Goal: Transaction & Acquisition: Purchase product/service

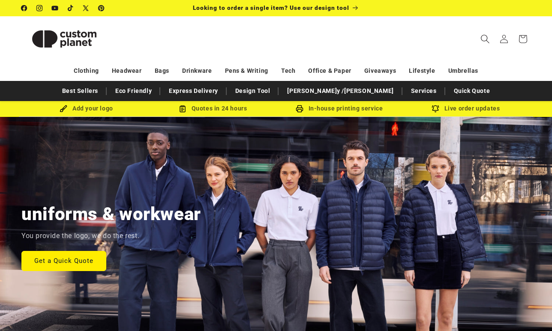
click at [484, 39] on icon "Search" at bounding box center [485, 38] width 9 height 9
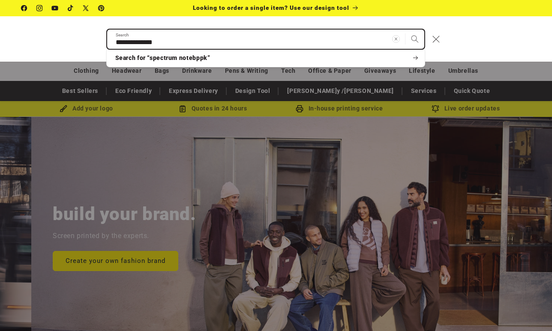
scroll to position [0, 552]
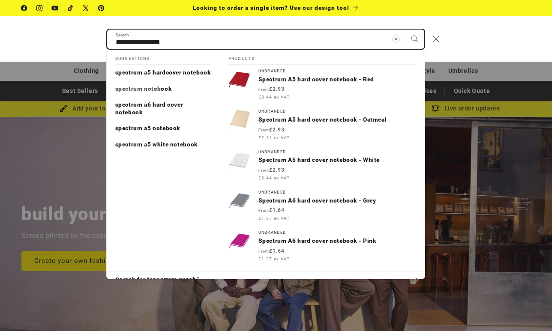
type input "**********"
click at [406, 30] on button "Search" at bounding box center [415, 39] width 19 height 19
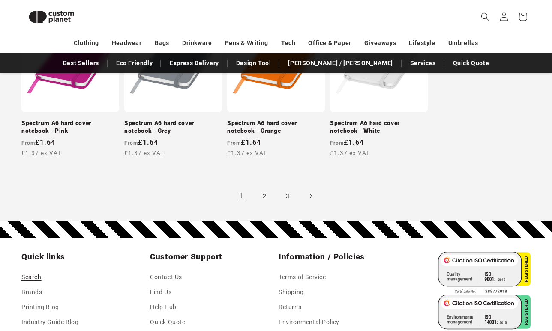
scroll to position [903, 0]
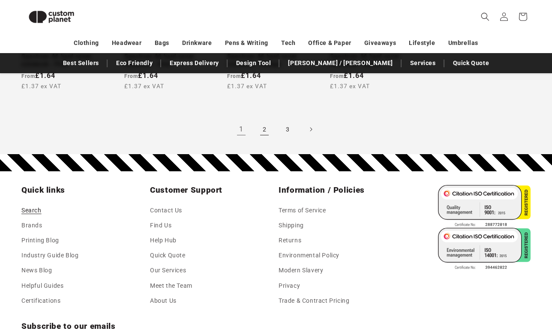
click at [263, 126] on link "2" at bounding box center [264, 129] width 19 height 19
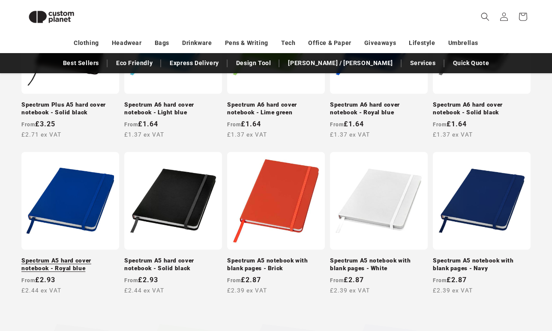
scroll to position [549, 0]
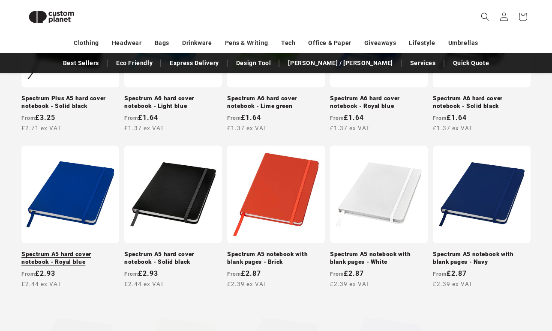
click at [70, 251] on link "Spectrum A5 hard cover notebook - Royal blue" at bounding box center [70, 258] width 98 height 15
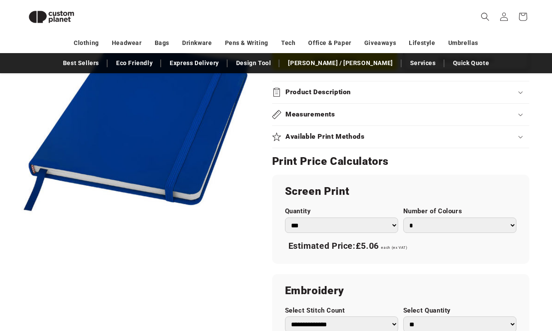
scroll to position [4, 0]
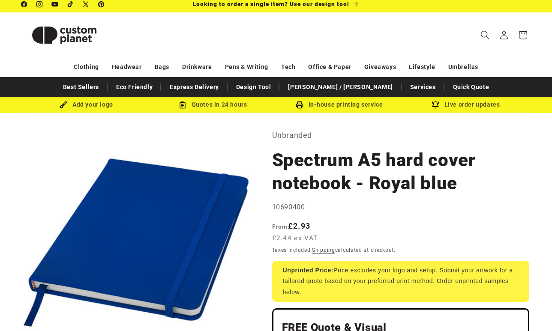
click at [488, 33] on icon "Search" at bounding box center [485, 34] width 9 height 9
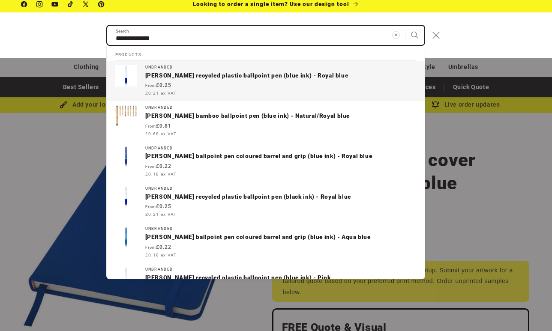
type input "**********"
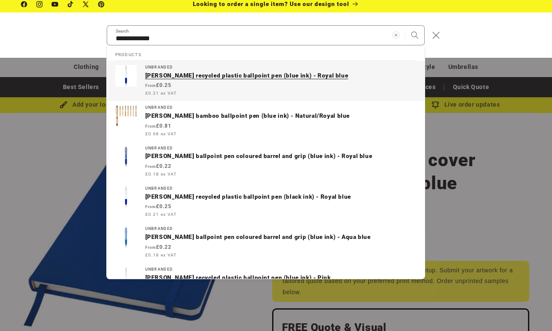
click at [191, 78] on p "Nash recycled plastic ballpoint pen (blue ink) - Royal blue" at bounding box center [280, 76] width 271 height 8
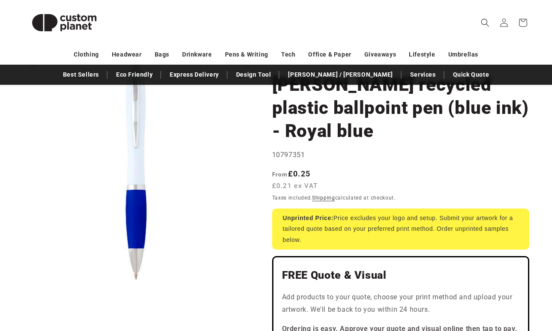
scroll to position [82, 0]
